Goal: Navigation & Orientation: Find specific page/section

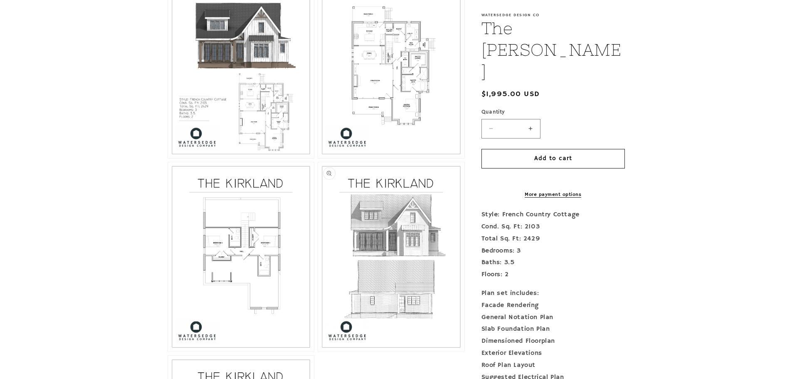
scroll to position [499, 0]
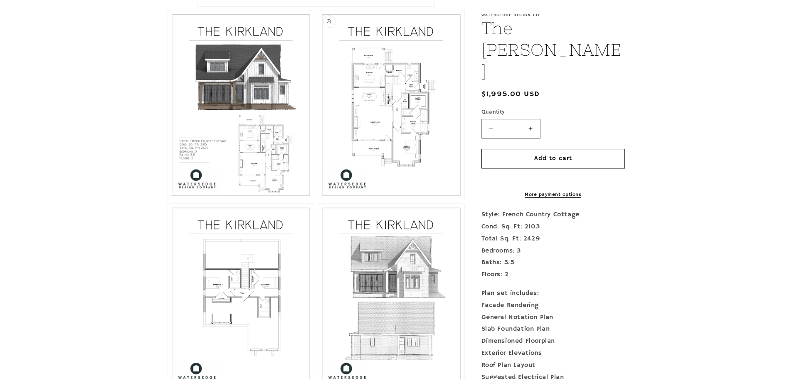
click at [318, 200] on button "Open media 3 in modal" at bounding box center [318, 200] width 0 height 0
click at [168, 200] on button "Open media 2 in modal" at bounding box center [168, 200] width 0 height 0
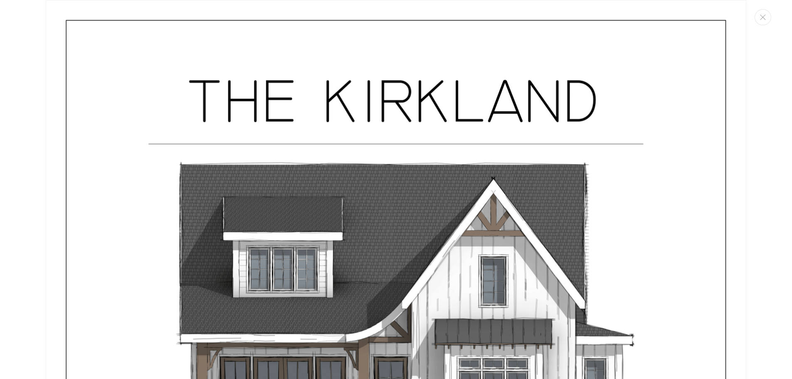
click at [168, 200] on button "Open media 2 in modal" at bounding box center [168, 200] width 0 height 0
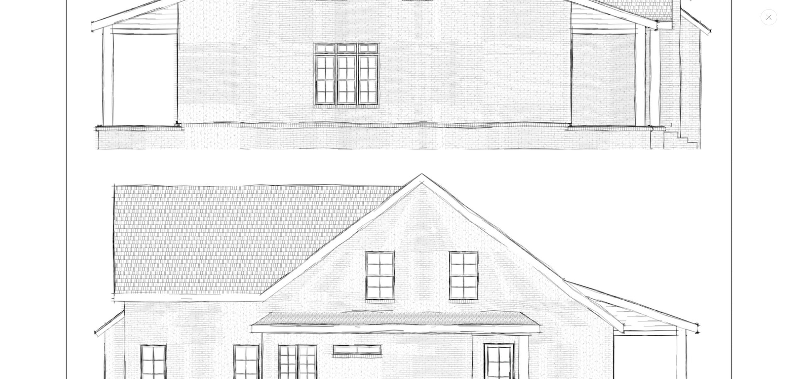
scroll to position [5106, 0]
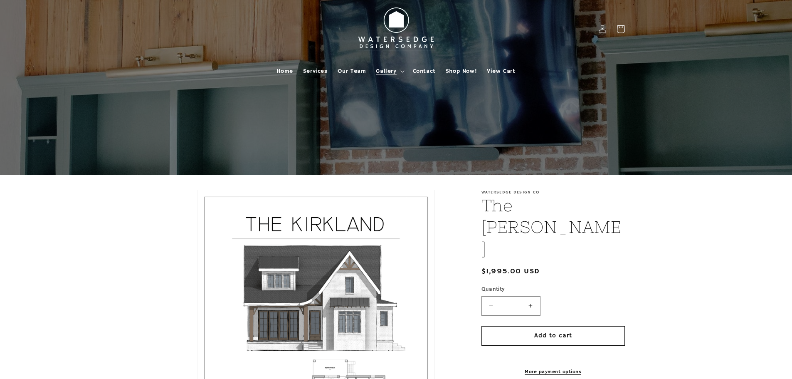
click at [383, 72] on span "Gallery" at bounding box center [386, 70] width 20 height 7
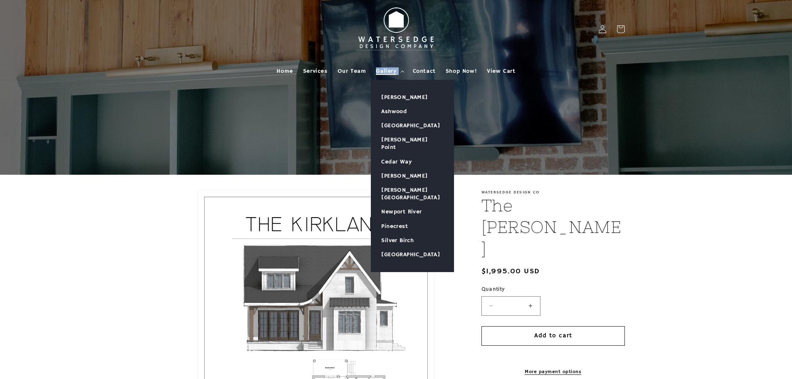
click at [383, 72] on span "Gallery" at bounding box center [386, 70] width 20 height 7
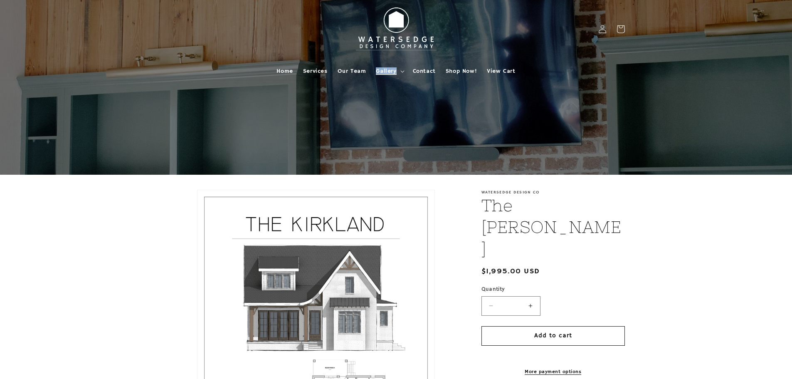
click at [383, 72] on span "Gallery" at bounding box center [386, 70] width 20 height 7
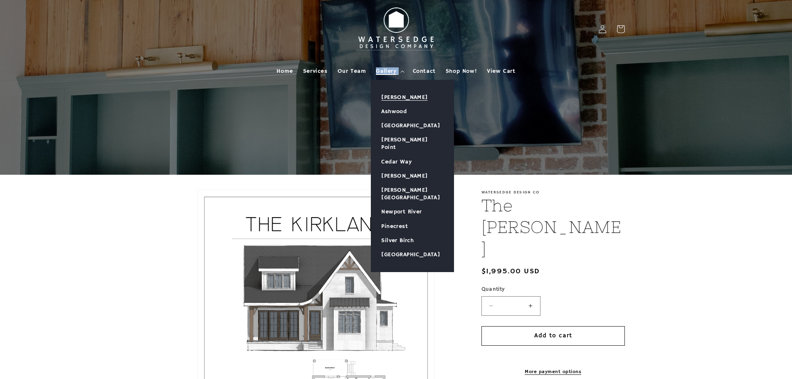
click at [391, 97] on link "[PERSON_NAME]" at bounding box center [412, 97] width 82 height 14
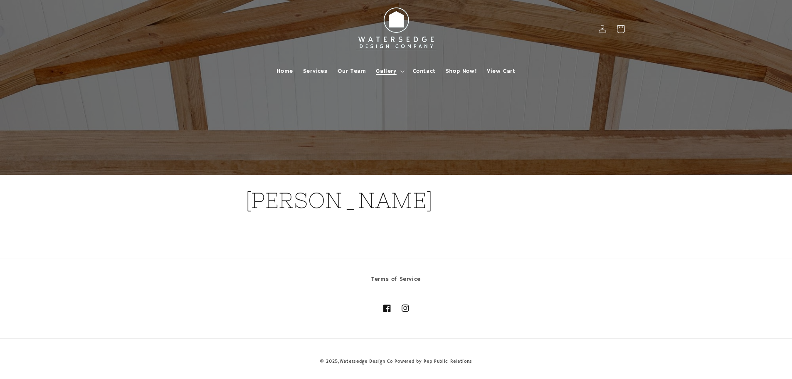
click at [391, 72] on span "Gallery" at bounding box center [386, 70] width 20 height 7
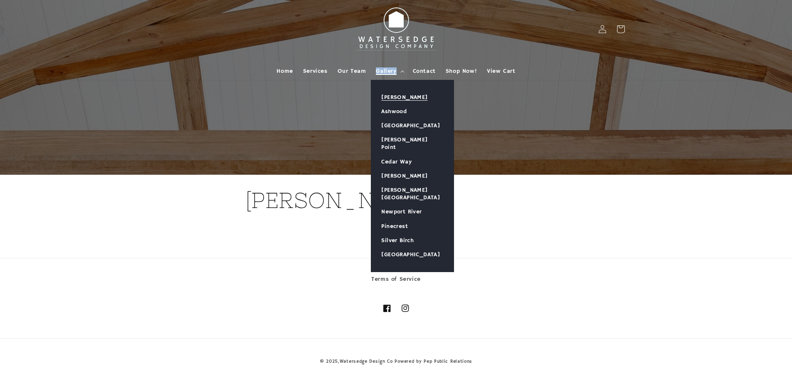
click at [391, 72] on span "Gallery" at bounding box center [386, 70] width 20 height 7
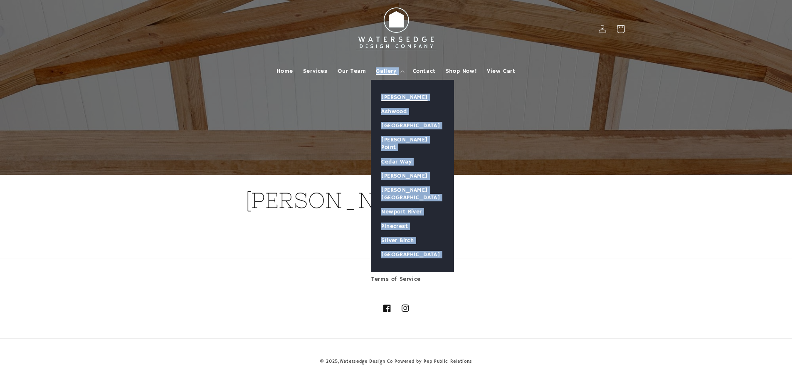
click at [391, 72] on span "Gallery" at bounding box center [386, 70] width 20 height 7
click at [393, 112] on link "Ashwood" at bounding box center [412, 111] width 82 height 14
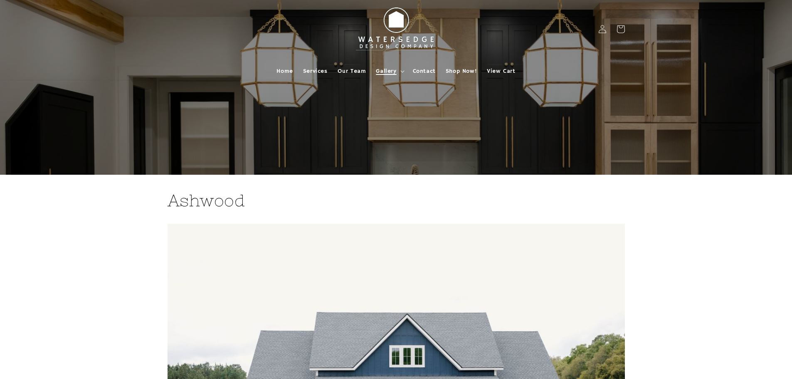
click at [386, 70] on span "Gallery" at bounding box center [386, 70] width 20 height 7
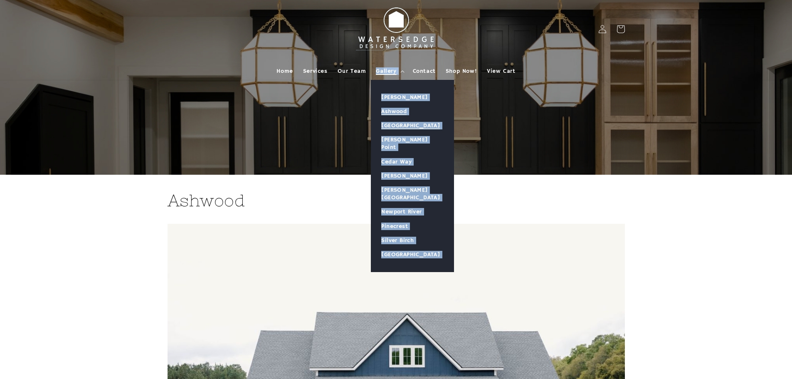
click at [388, 127] on link "[GEOGRAPHIC_DATA]" at bounding box center [412, 126] width 82 height 14
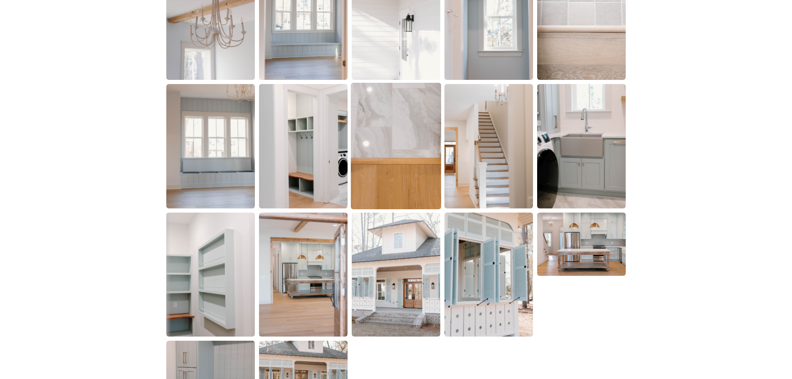
scroll to position [1539, 0]
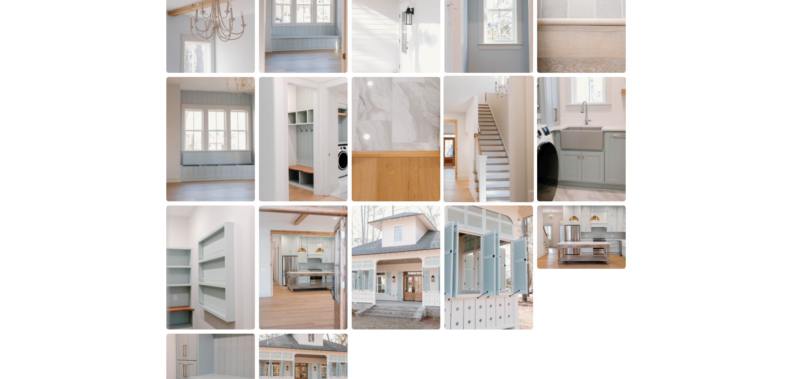
click at [481, 156] on img at bounding box center [489, 139] width 90 height 126
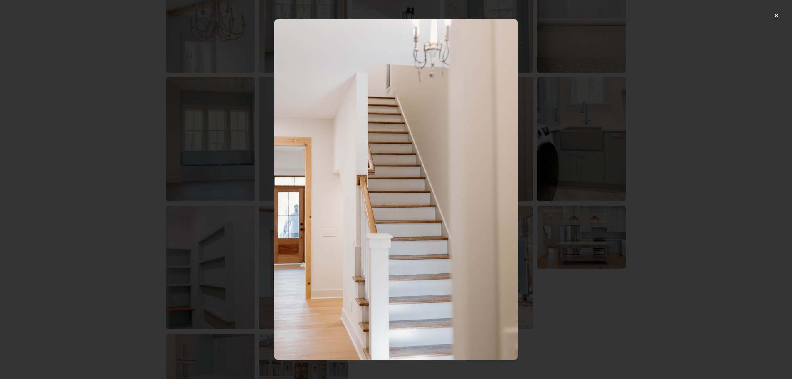
click at [781, 16] on div at bounding box center [396, 189] width 792 height 379
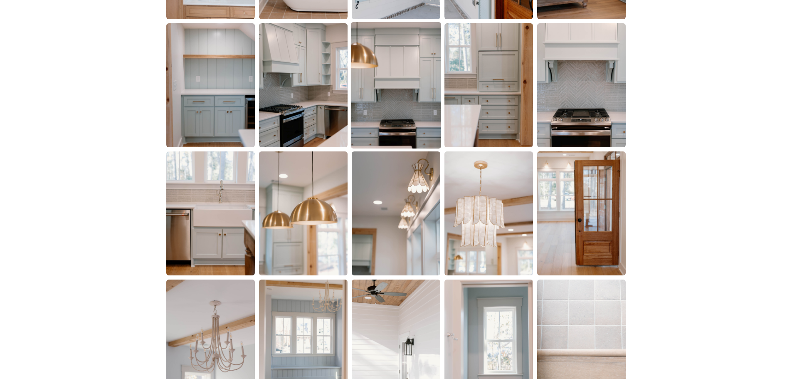
scroll to position [1206, 0]
